Goal: Task Accomplishment & Management: Complete application form

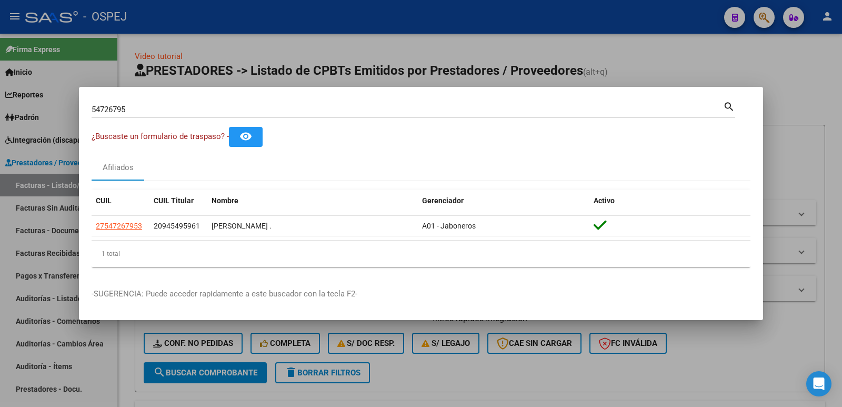
click at [801, 76] on div at bounding box center [421, 203] width 842 height 407
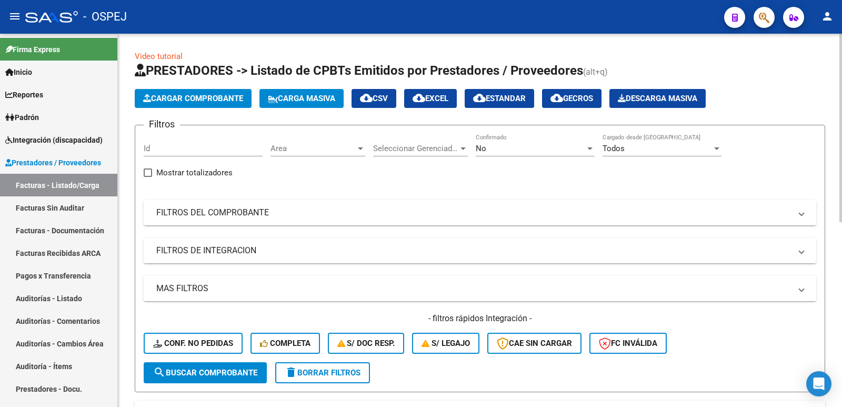
click at [198, 98] on span "Cargar Comprobante" at bounding box center [193, 98] width 100 height 9
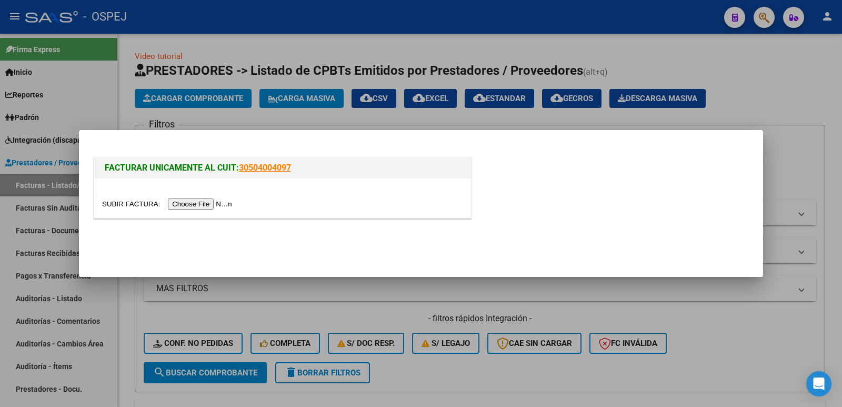
click at [211, 203] on input "file" at bounding box center [168, 203] width 133 height 11
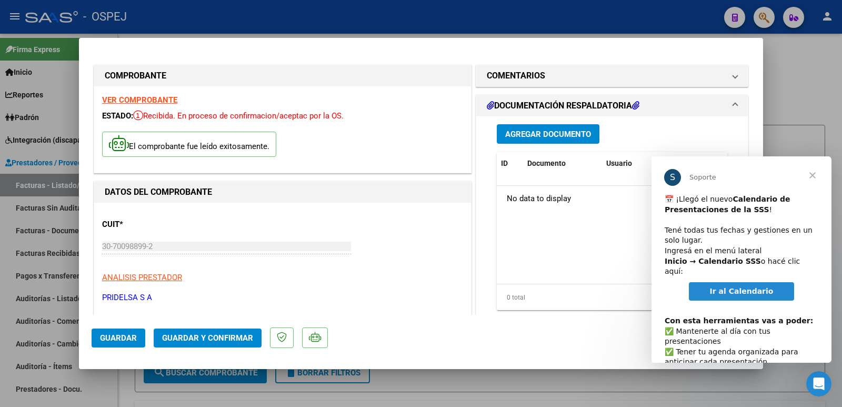
click at [726, 286] on link "Ir al Calendario" at bounding box center [742, 291] width 106 height 19
click at [815, 171] on span "Cerrar" at bounding box center [813, 175] width 38 height 38
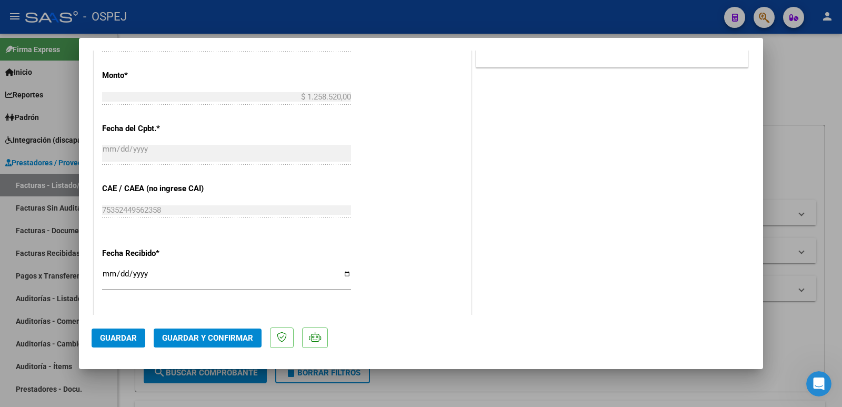
scroll to position [526, 0]
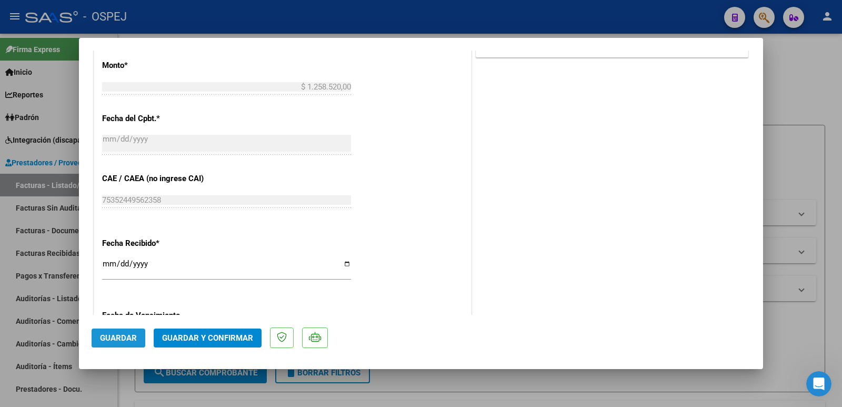
click at [113, 339] on span "Guardar" at bounding box center [118, 337] width 37 height 9
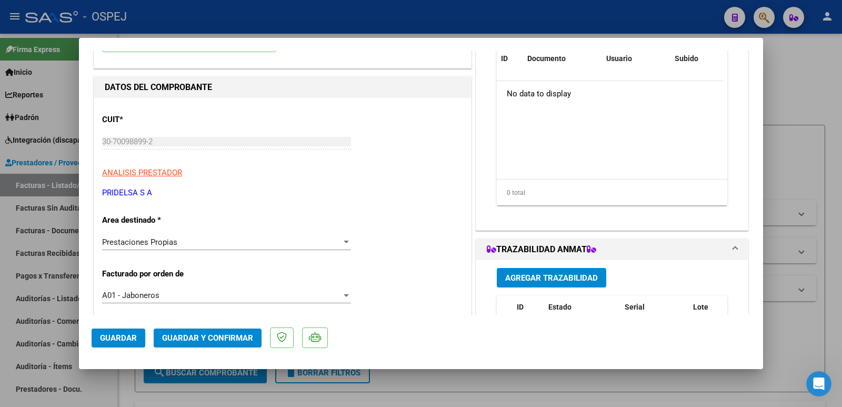
scroll to position [105, 0]
click at [206, 245] on div "Prestaciones Propias" at bounding box center [221, 241] width 239 height 9
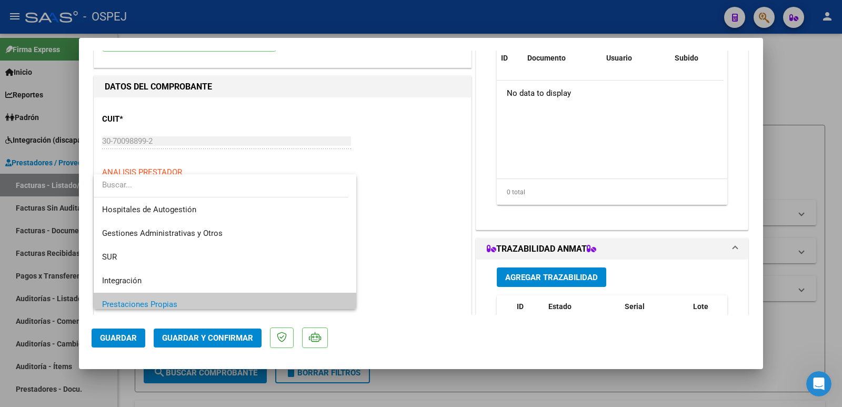
scroll to position [63, 0]
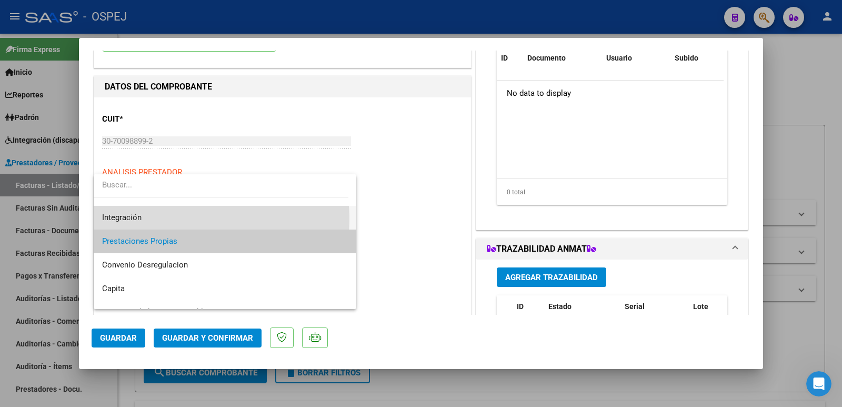
click at [206, 219] on span "Integración" at bounding box center [225, 218] width 246 height 24
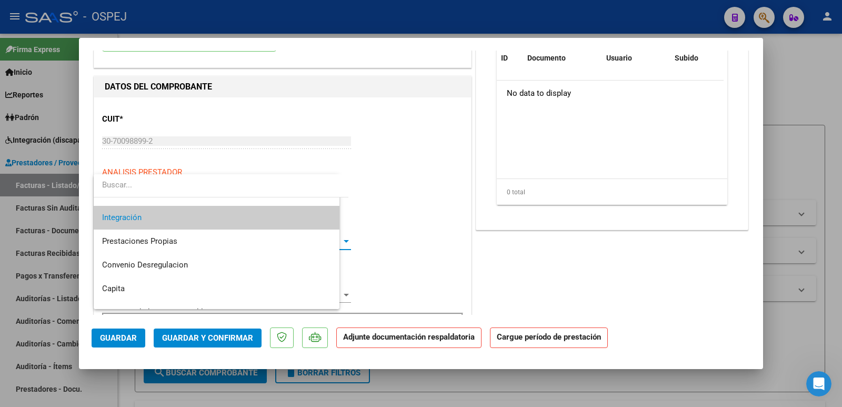
scroll to position [71, 0]
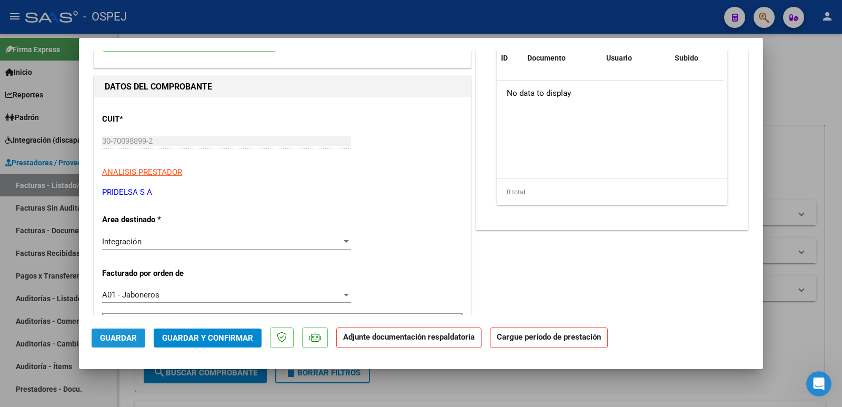
click at [114, 340] on span "Guardar" at bounding box center [118, 337] width 37 height 9
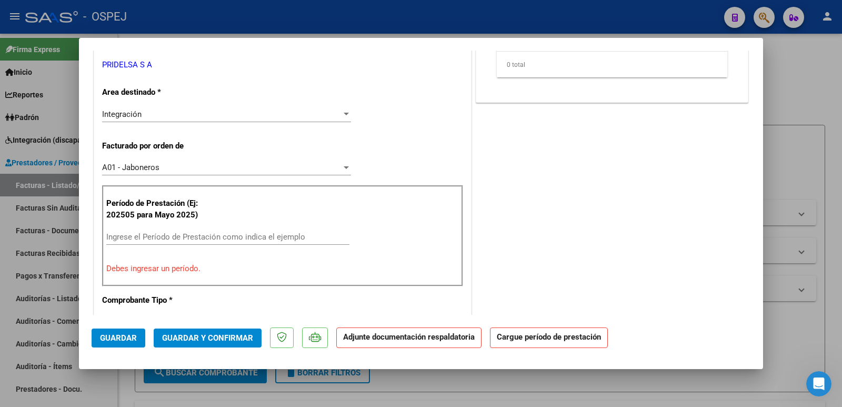
scroll to position [263, 0]
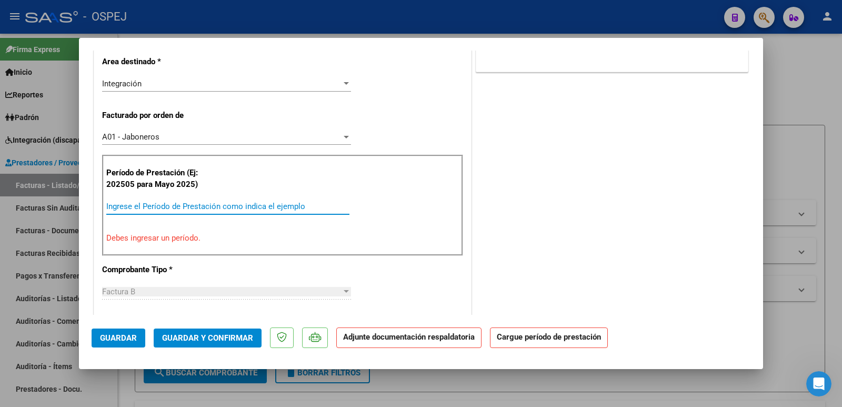
click at [225, 203] on input "Ingrese el Período de Prestación como indica el ejemplo" at bounding box center [227, 206] width 243 height 9
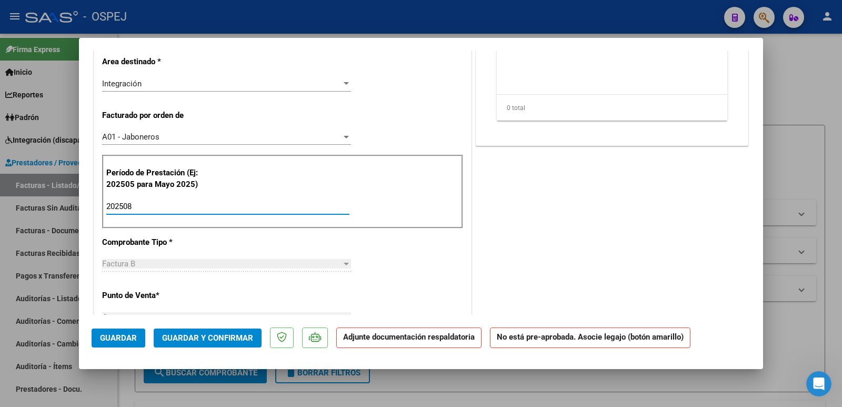
type input "202508"
click at [111, 338] on span "Guardar" at bounding box center [118, 337] width 37 height 9
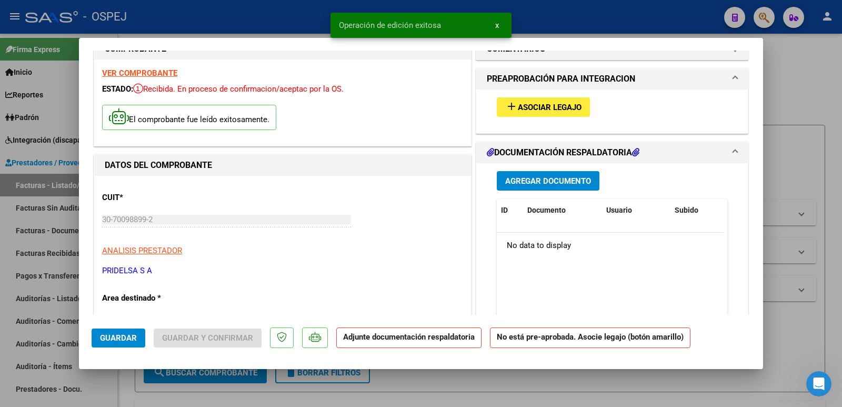
scroll to position [0, 0]
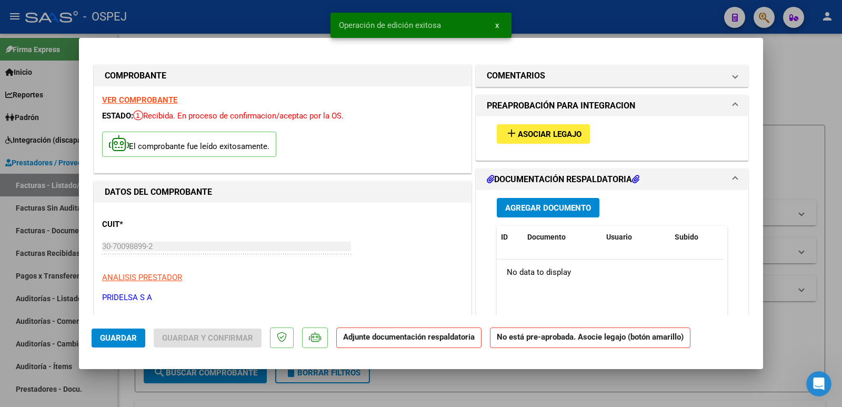
click at [519, 126] on button "add Asociar Legajo" at bounding box center [543, 133] width 93 height 19
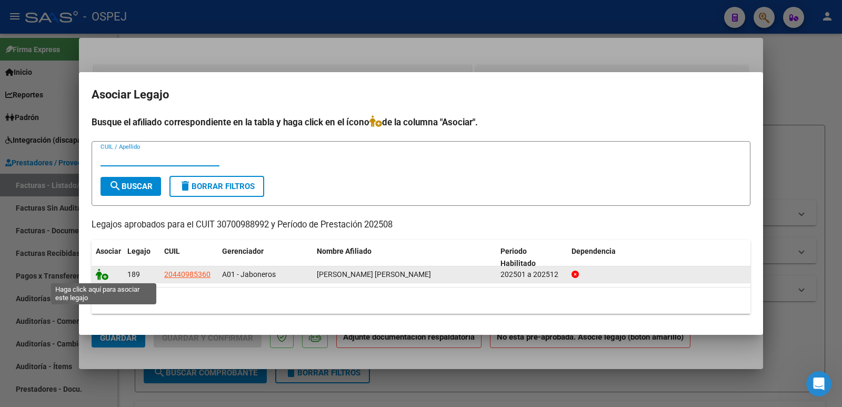
click at [102, 274] on icon at bounding box center [102, 274] width 13 height 12
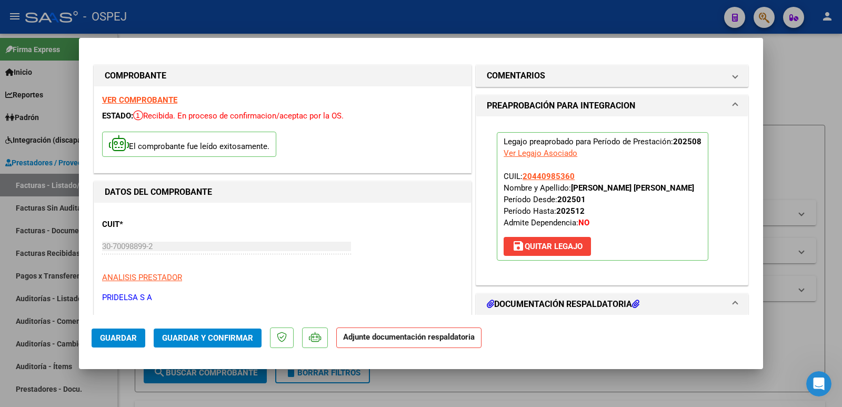
click at [181, 336] on span "Guardar y Confirmar" at bounding box center [207, 337] width 91 height 9
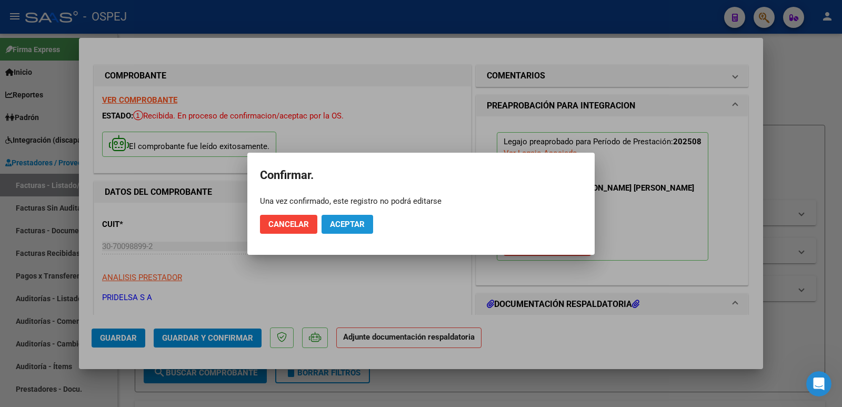
click at [369, 227] on button "Aceptar" at bounding box center [348, 224] width 52 height 19
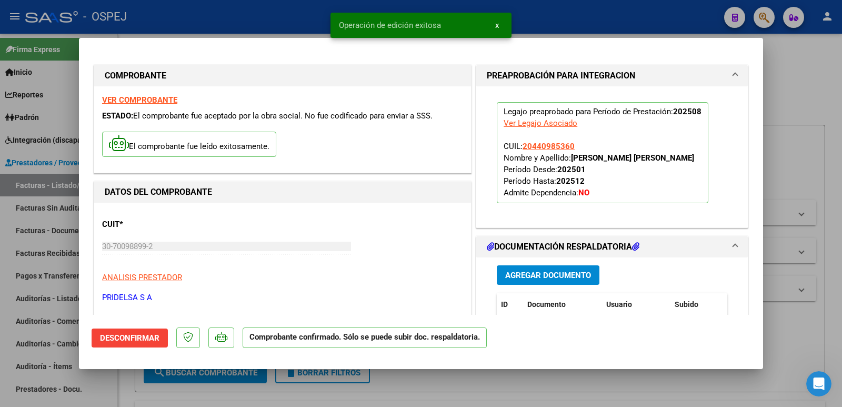
click at [280, 19] on div at bounding box center [421, 203] width 842 height 407
type input "$ 0,00"
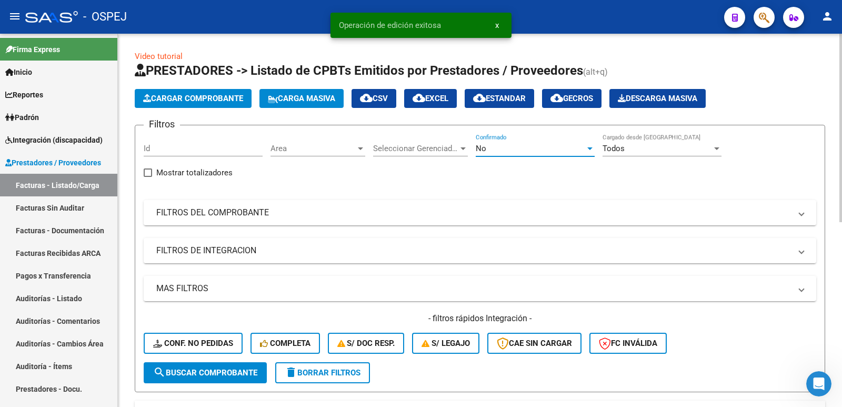
click at [507, 148] on div "No" at bounding box center [530, 148] width 109 height 9
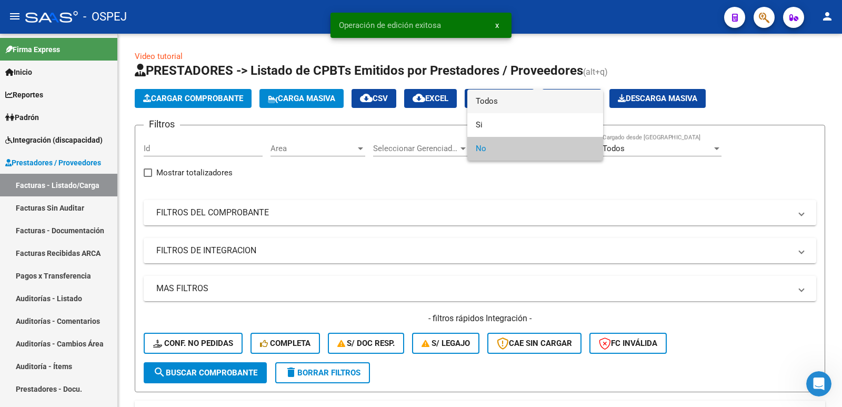
click at [503, 101] on span "Todos" at bounding box center [535, 101] width 119 height 24
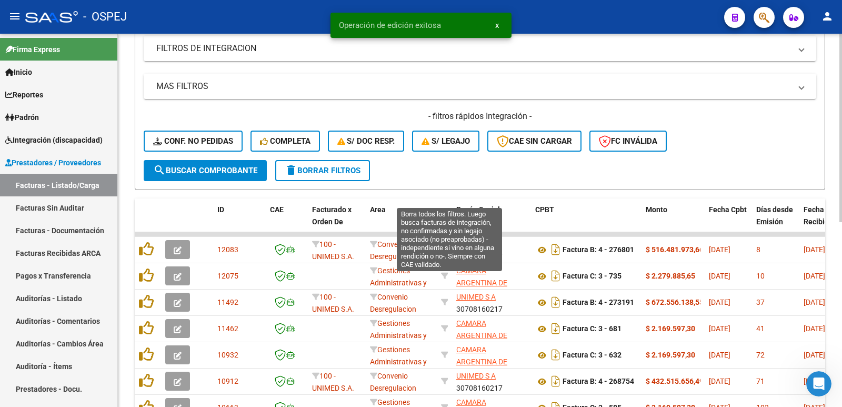
scroll to position [211, 0]
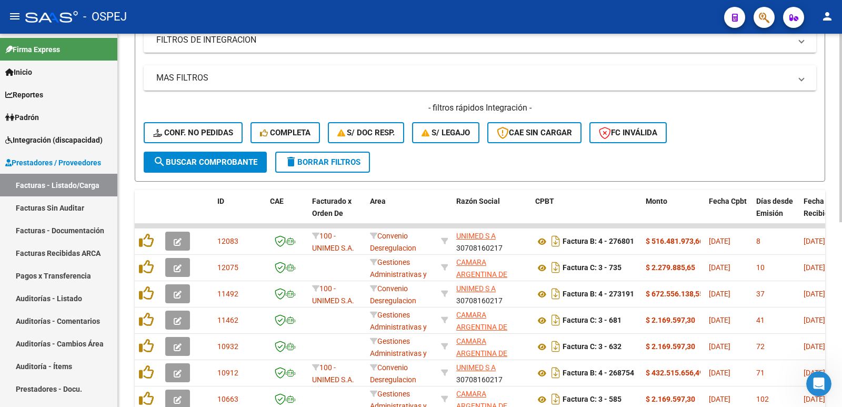
click at [215, 162] on span "search Buscar Comprobante" at bounding box center [205, 161] width 104 height 9
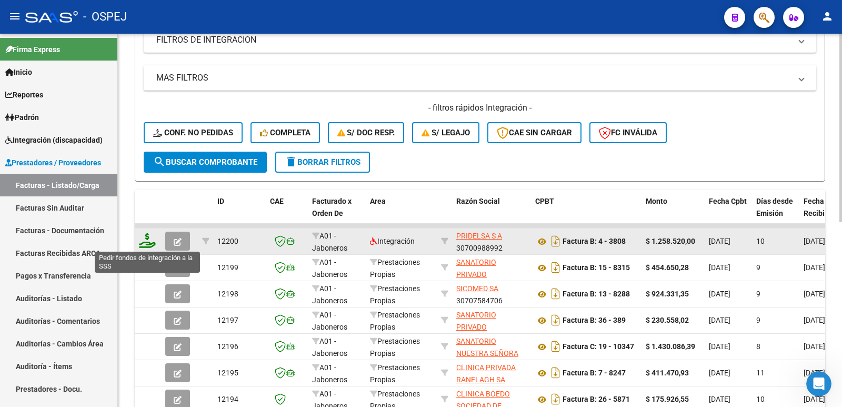
click at [144, 239] on icon at bounding box center [147, 240] width 17 height 15
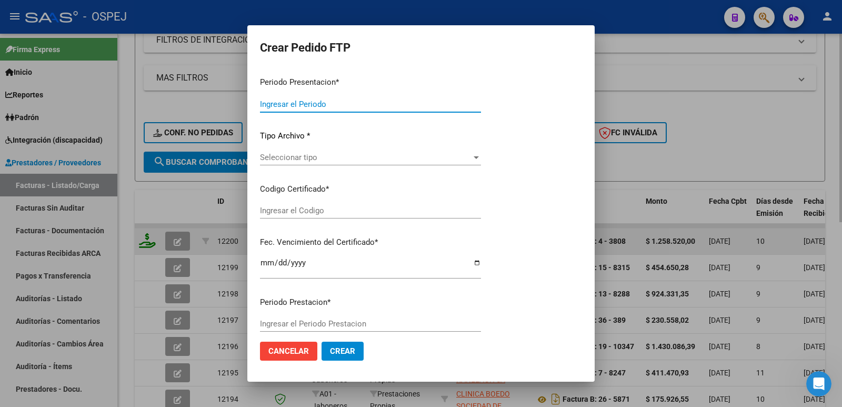
type input "202508"
type input "$ 1.258.520,00"
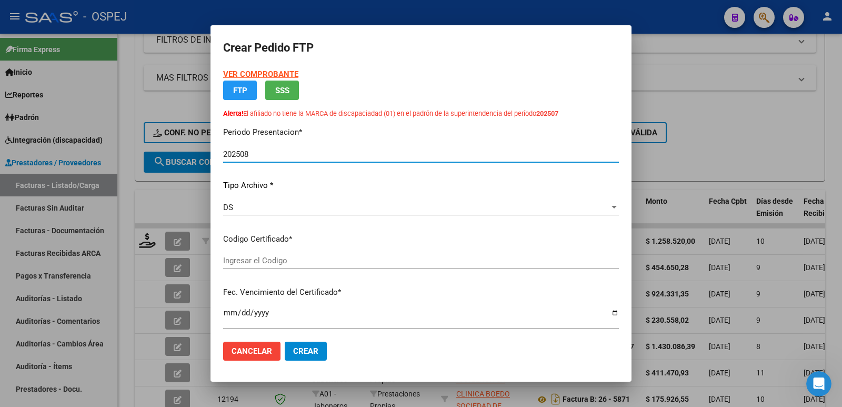
type input "020004409853620231031-20281031-BS-427"
type input "[DATE]"
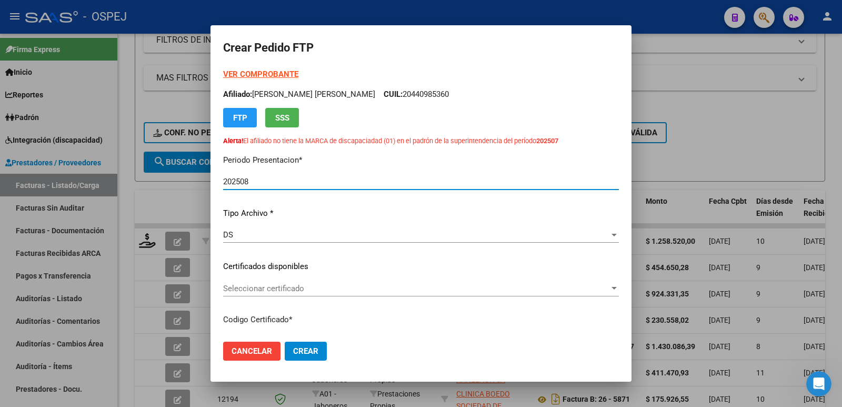
click at [344, 280] on div "Seleccionar certificado Seleccionar certificado" at bounding box center [421, 288] width 396 height 16
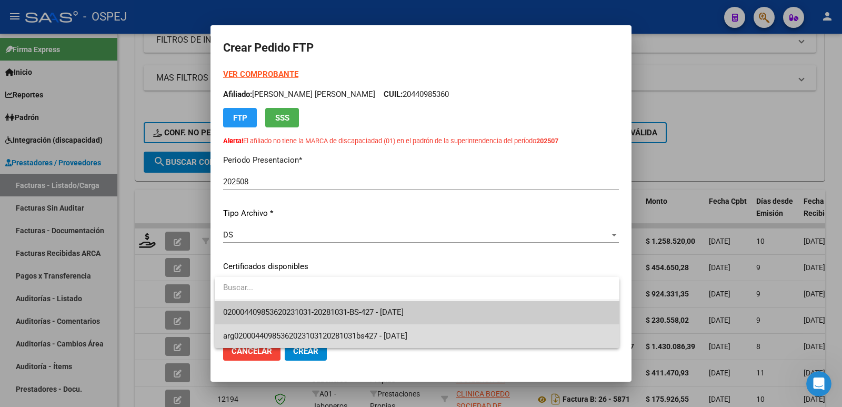
click at [349, 328] on span "arg02000440985362023103120281031bs427 - [DATE]" at bounding box center [417, 336] width 388 height 24
type input "arg02000440985362023103120281031bs427"
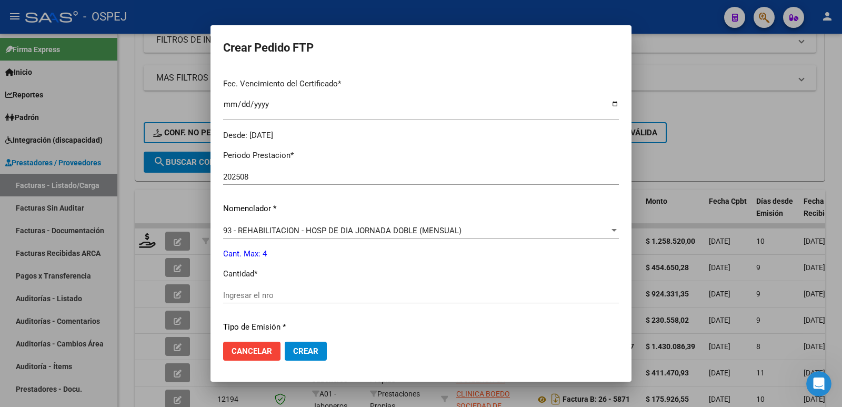
scroll to position [316, 0]
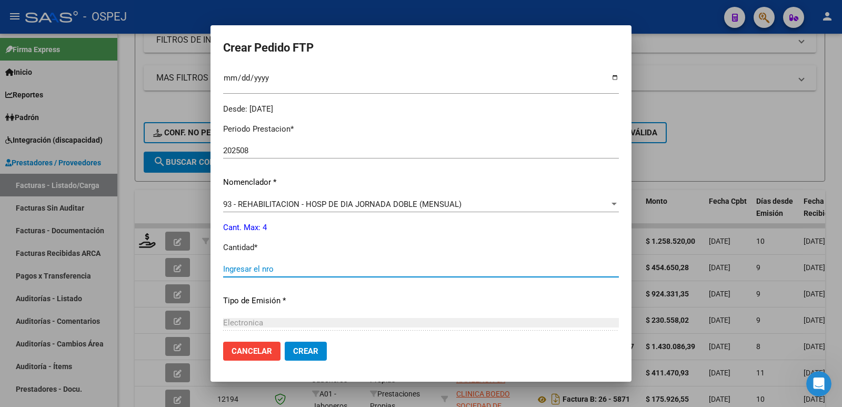
click at [404, 268] on input "Ingresar el nro" at bounding box center [421, 268] width 396 height 9
type input "4"
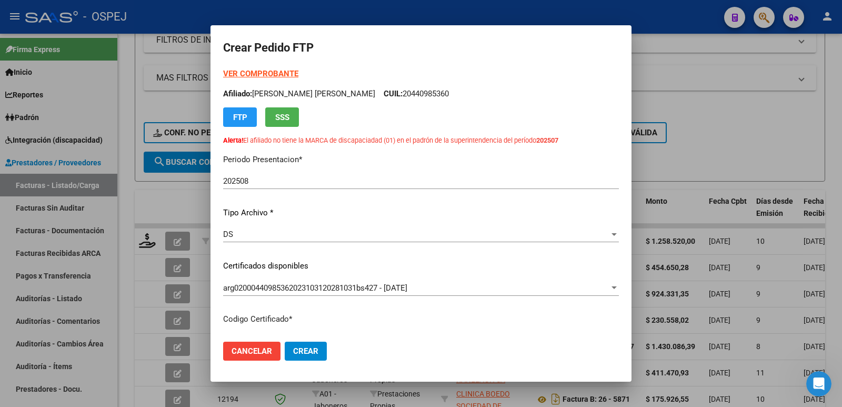
scroll to position [0, 0]
click at [303, 355] on span "Crear" at bounding box center [305, 350] width 25 height 9
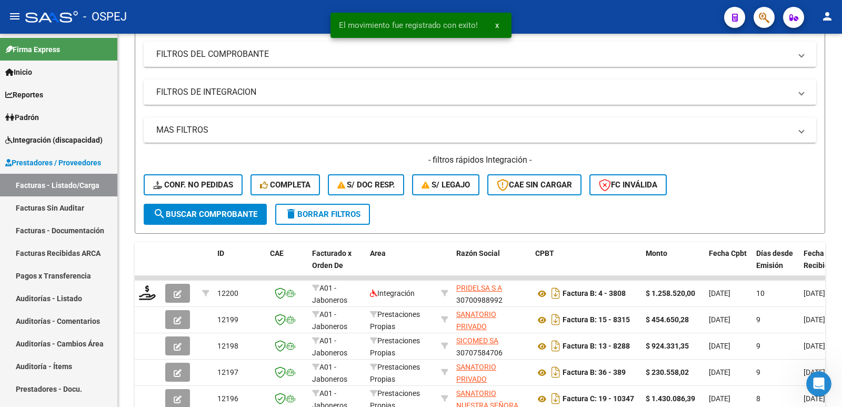
scroll to position [158, 0]
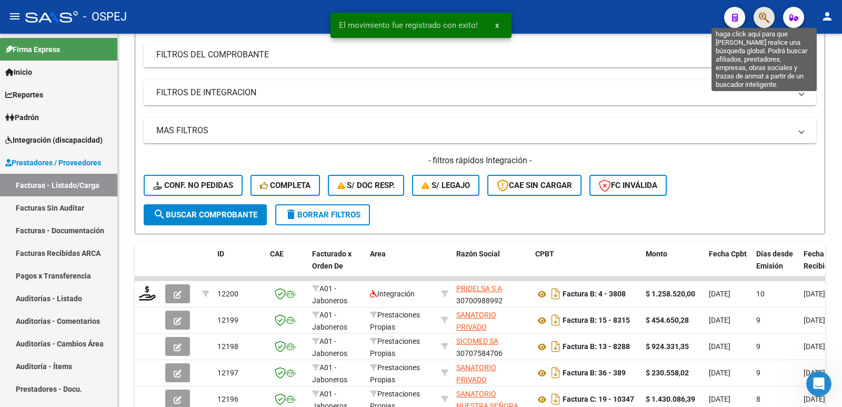
click at [768, 12] on icon "button" at bounding box center [764, 18] width 11 height 12
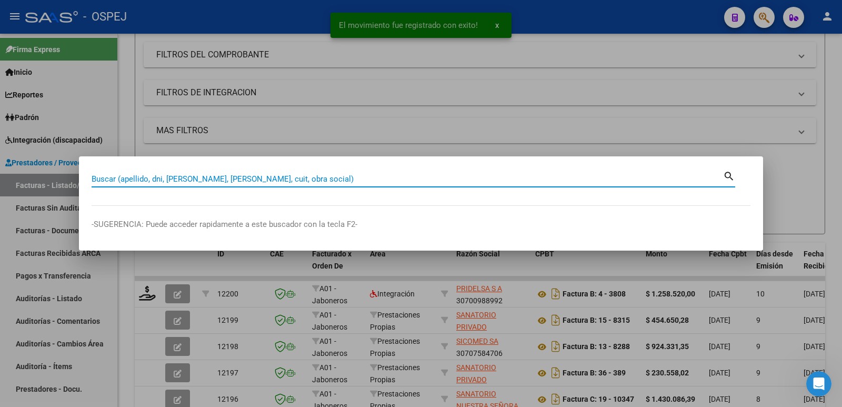
click at [255, 183] on input "Buscar (apellido, dni, [PERSON_NAME], [PERSON_NAME], cuit, obra social)" at bounding box center [408, 178] width 632 height 9
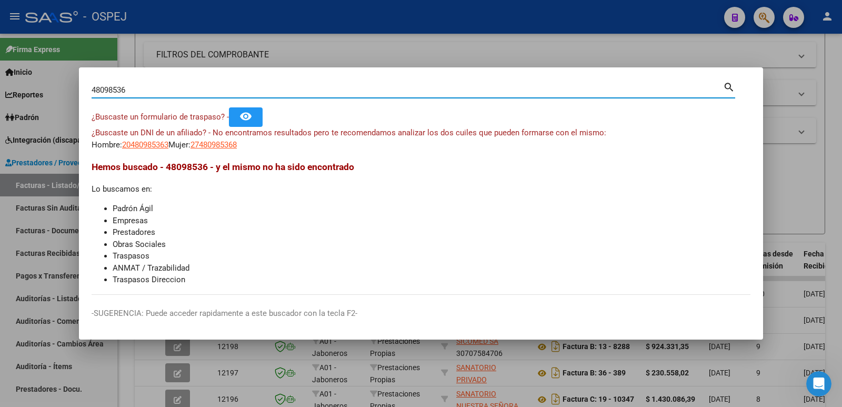
drag, startPoint x: 126, startPoint y: 87, endPoint x: 56, endPoint y: 97, distance: 70.7
click at [56, 97] on div "48098536 Buscar (apellido, dni, cuil, nro traspaso, cuit, obra social) search ¿…" at bounding box center [421, 203] width 842 height 407
type input "48098536"
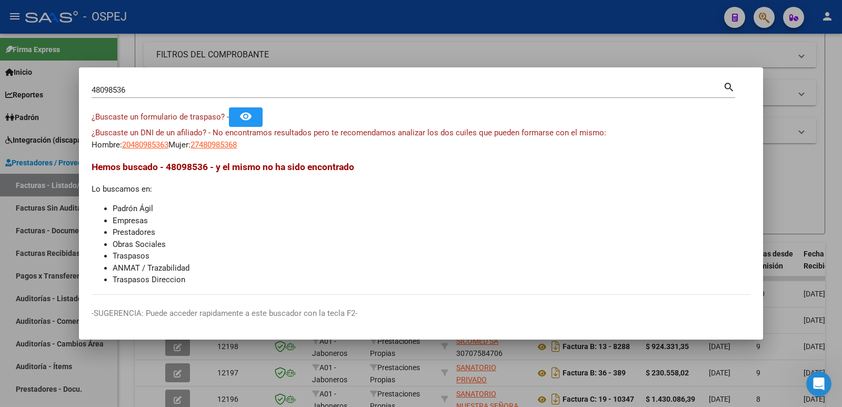
click at [509, 44] on div at bounding box center [421, 203] width 842 height 407
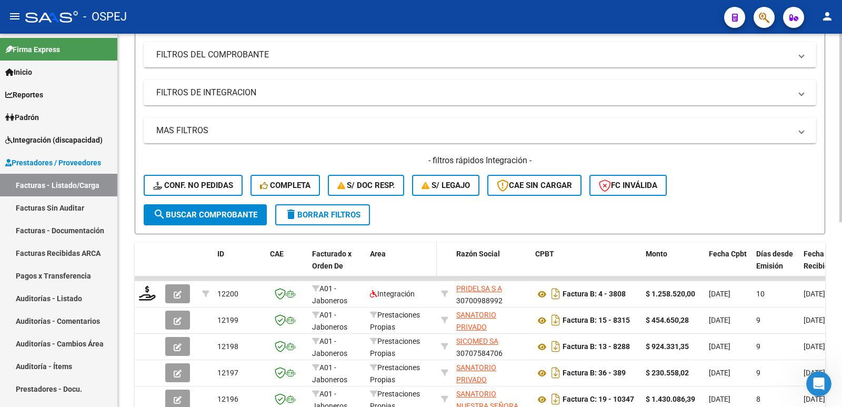
scroll to position [0, 0]
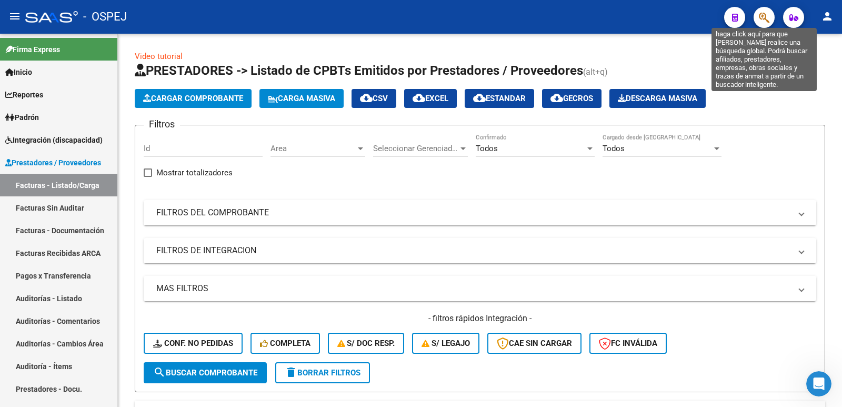
click at [768, 19] on icon "button" at bounding box center [764, 18] width 11 height 12
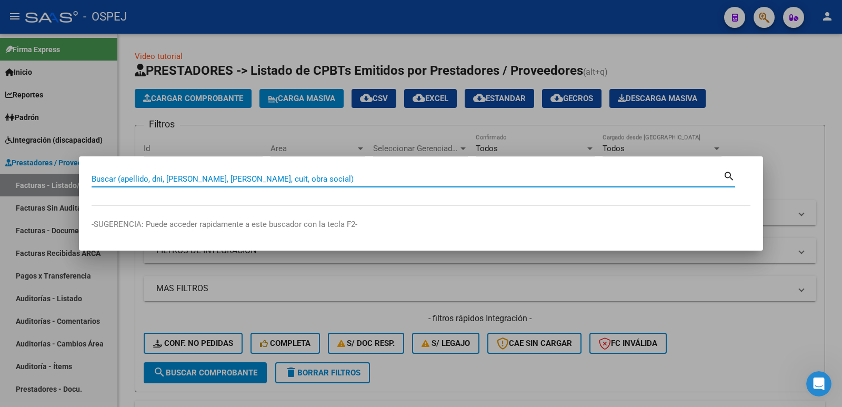
click at [269, 177] on input "Buscar (apellido, dni, [PERSON_NAME], [PERSON_NAME], cuit, obra social)" at bounding box center [408, 178] width 632 height 9
type input "44098536"
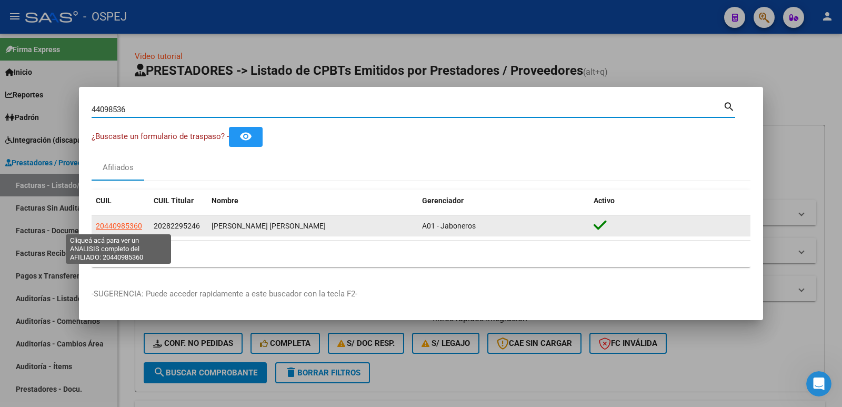
click at [121, 222] on span "20440985360" at bounding box center [119, 226] width 46 height 8
type textarea "20440985360"
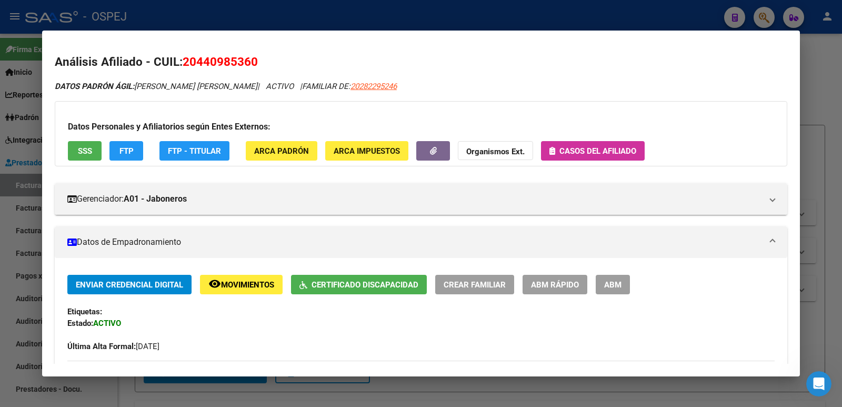
click at [138, 22] on div at bounding box center [421, 203] width 842 height 407
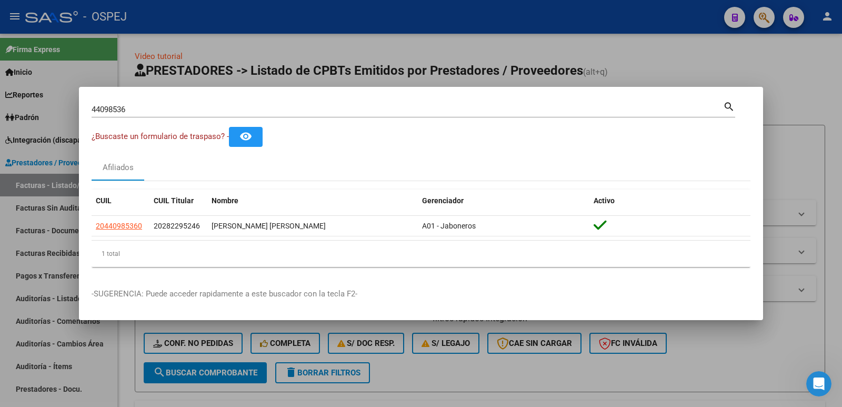
click at [353, 24] on div at bounding box center [421, 203] width 842 height 407
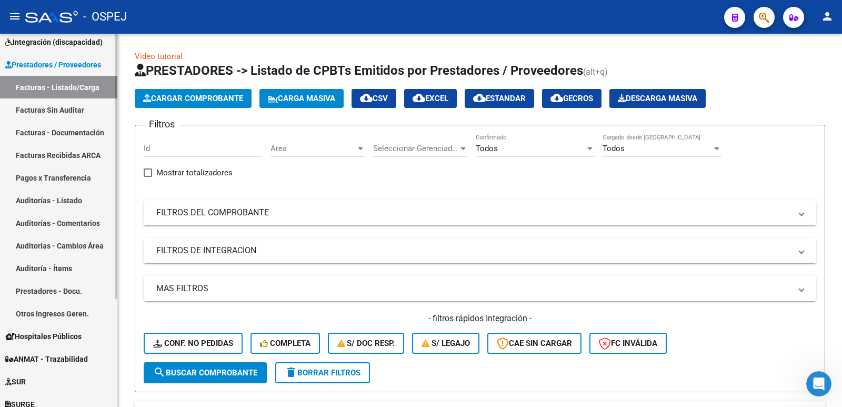
scroll to position [152, 0]
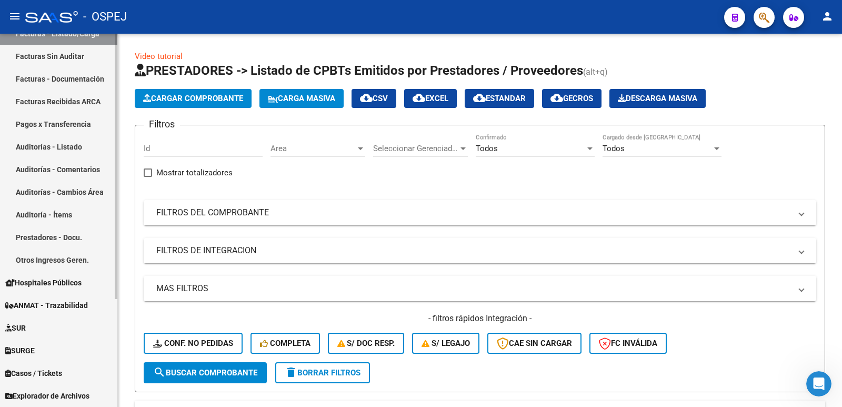
click at [62, 373] on span "Casos / Tickets" at bounding box center [33, 373] width 57 height 12
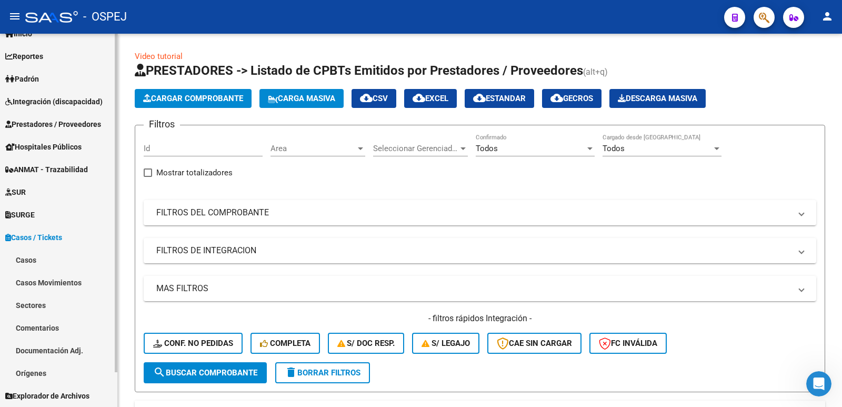
scroll to position [38, 0]
click at [23, 260] on link "Casos" at bounding box center [58, 259] width 117 height 23
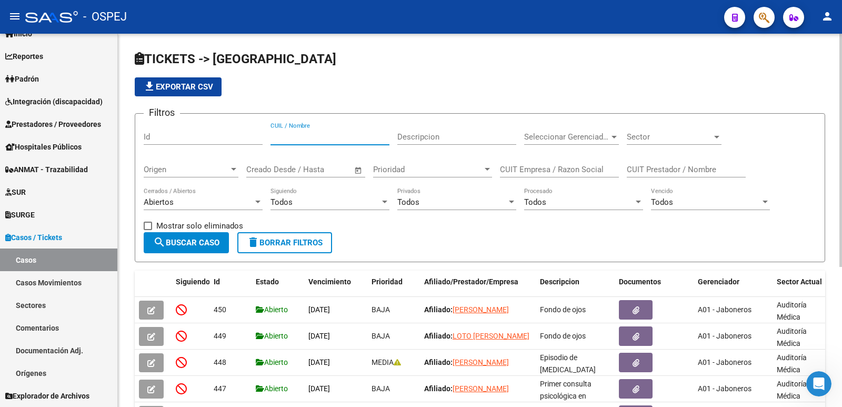
click at [292, 136] on input "CUIL / Nombre" at bounding box center [329, 136] width 119 height 9
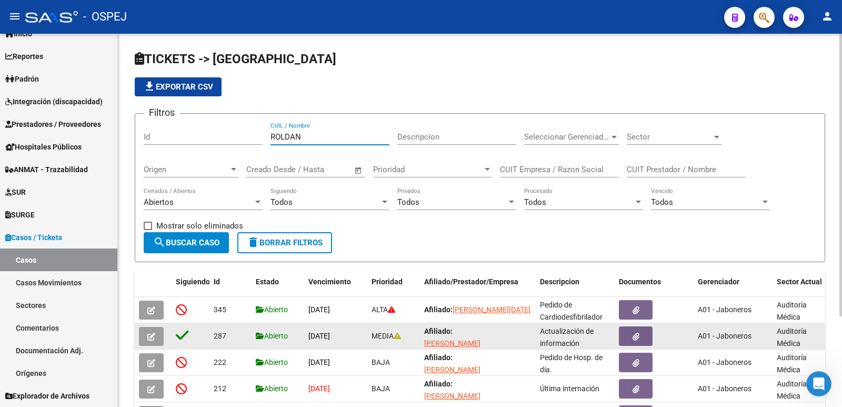
type input "ROLDAN"
click at [153, 339] on icon "button" at bounding box center [151, 337] width 8 height 8
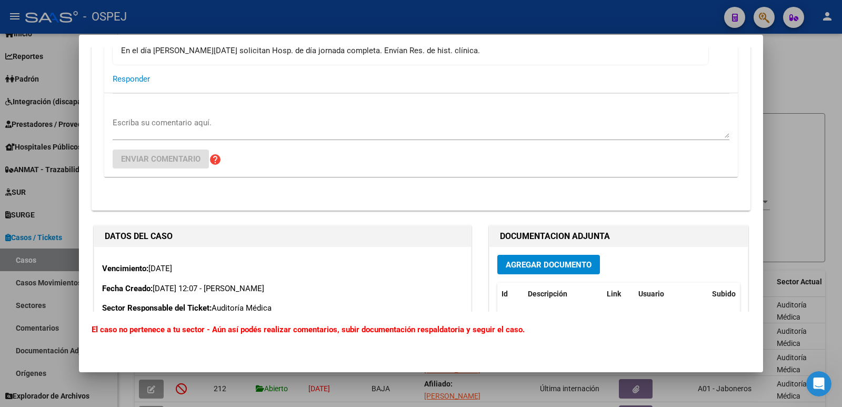
scroll to position [211, 0]
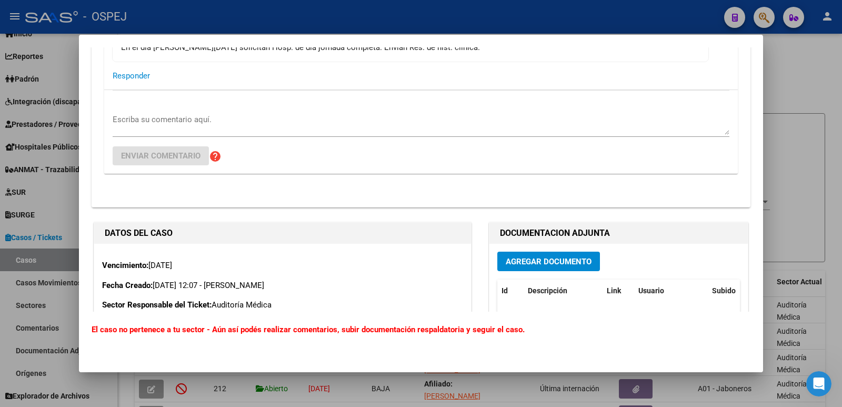
click at [174, 119] on textarea "Escriba su comentario aquí." at bounding box center [421, 124] width 617 height 21
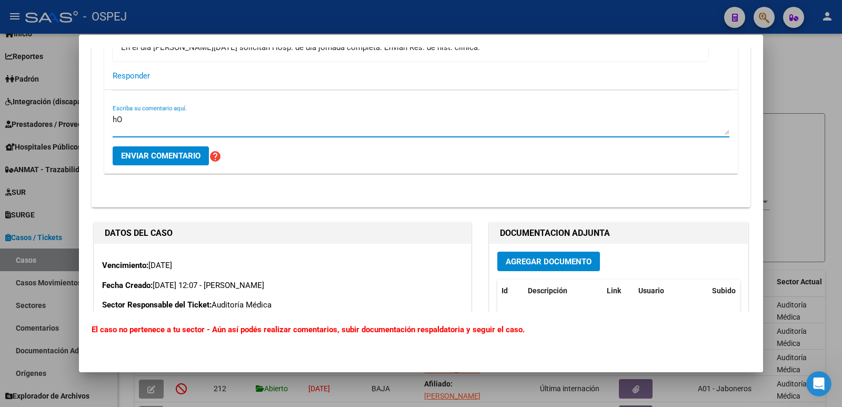
type textarea "h"
type textarea "según informe de APE se dio de alta el dia [DATE] del tratamiento de hospital d…"
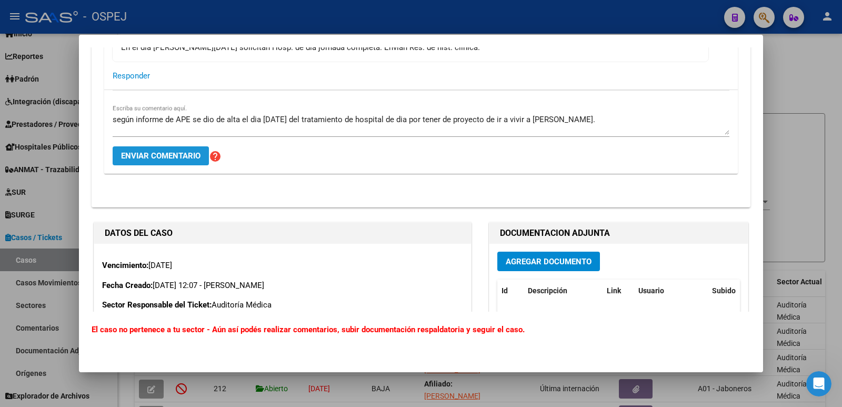
click at [128, 158] on span "Enviar comentario" at bounding box center [160, 155] width 79 height 9
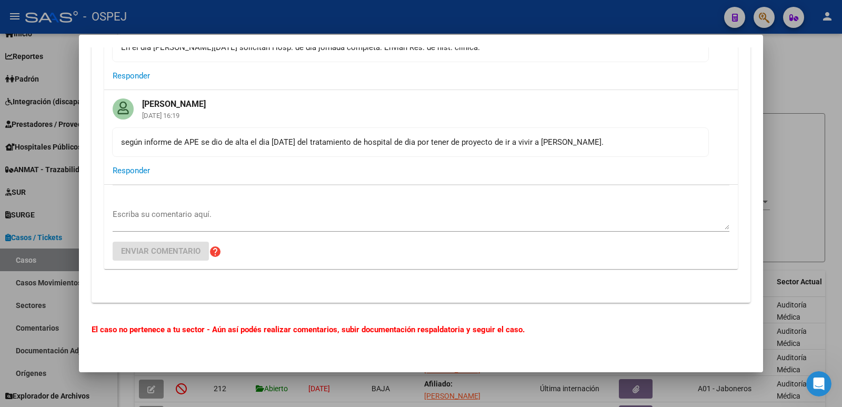
click at [479, 9] on div at bounding box center [421, 203] width 842 height 407
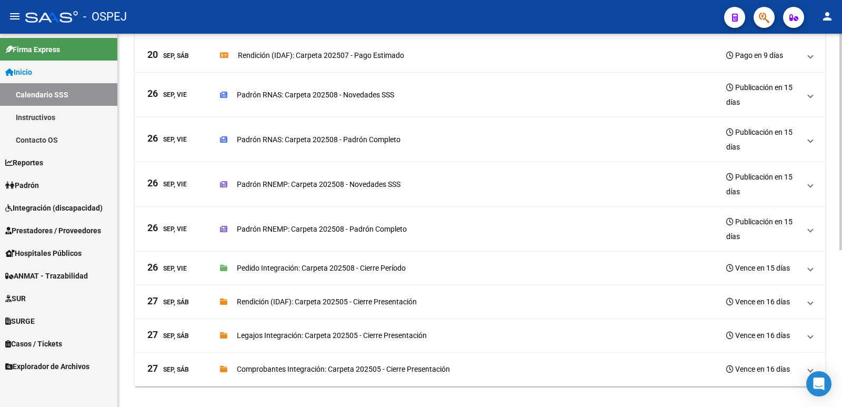
scroll to position [271, 0]
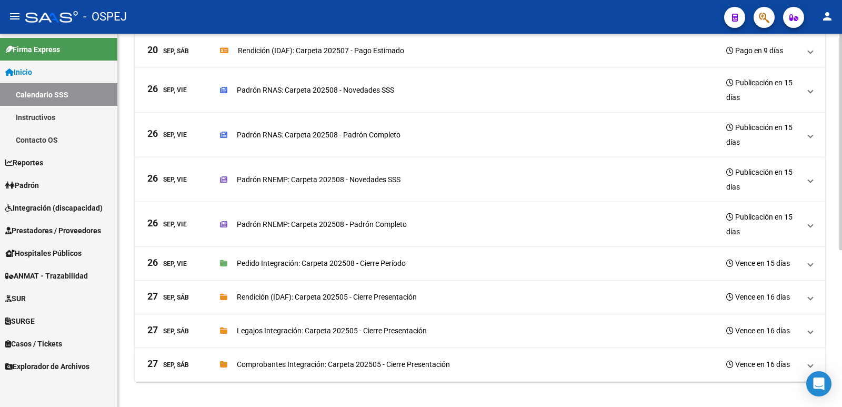
click at [811, 268] on span at bounding box center [810, 263] width 4 height 12
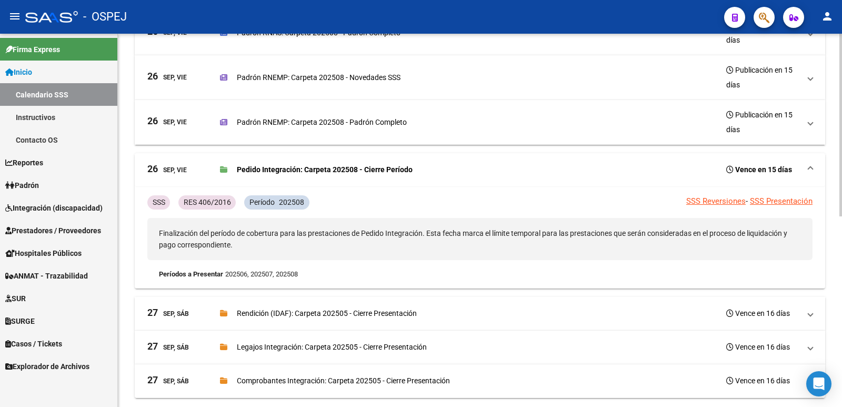
scroll to position [389, 0]
